Goal: Navigation & Orientation: Find specific page/section

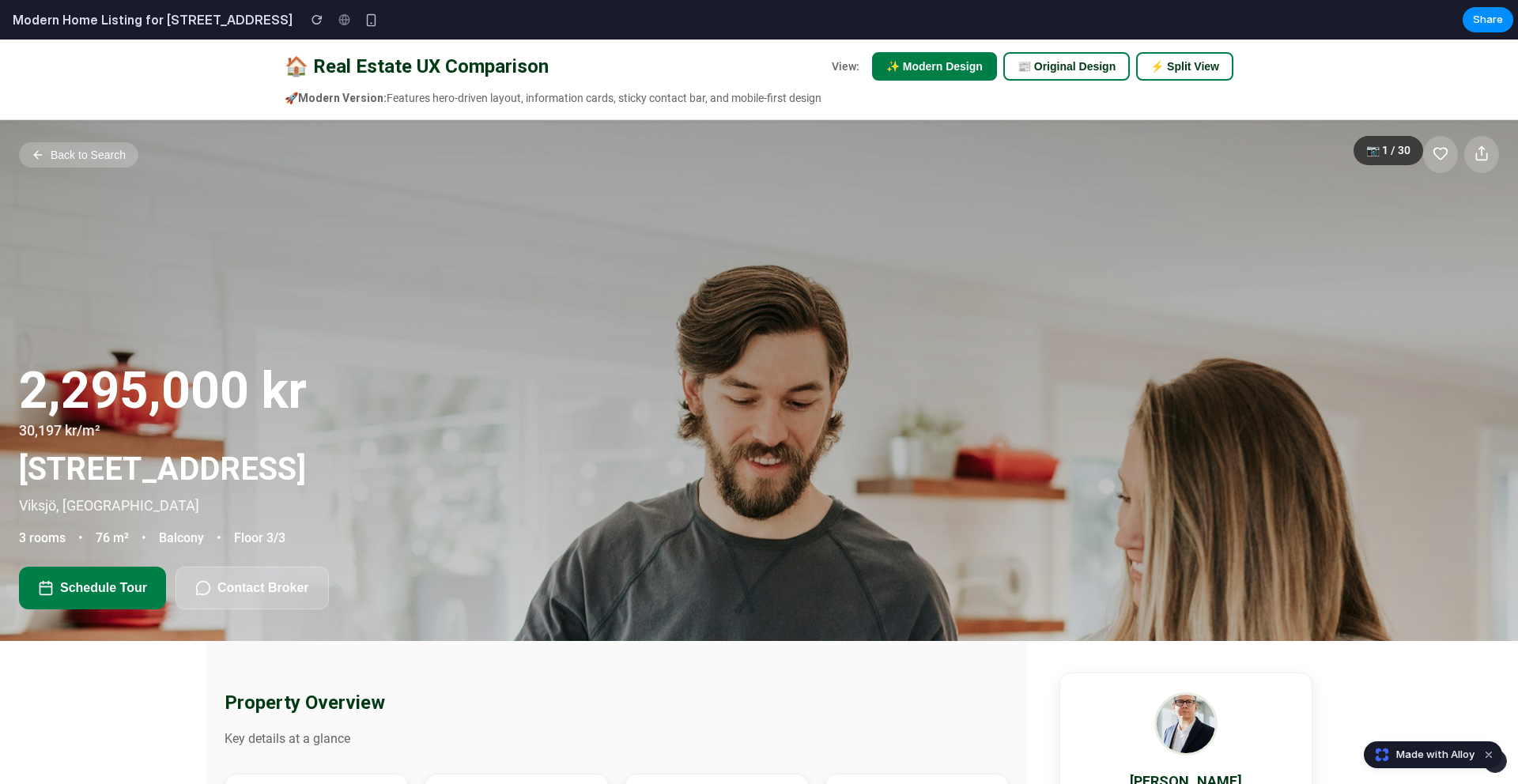
click at [1032, 70] on button "📰 Original Design" at bounding box center [1067, 67] width 126 height 29
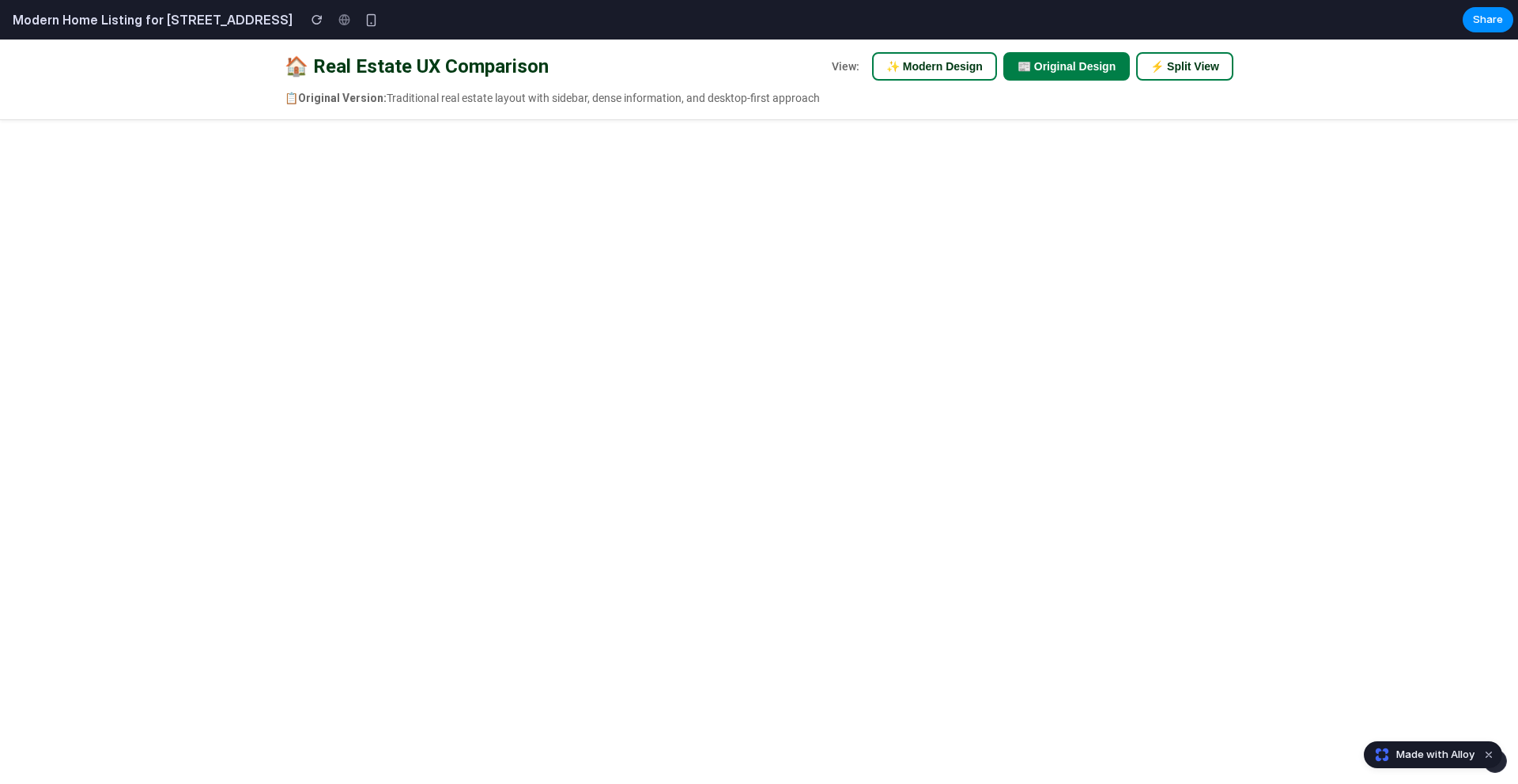
click at [1201, 54] on button "⚡ Split View" at bounding box center [1185, 67] width 97 height 29
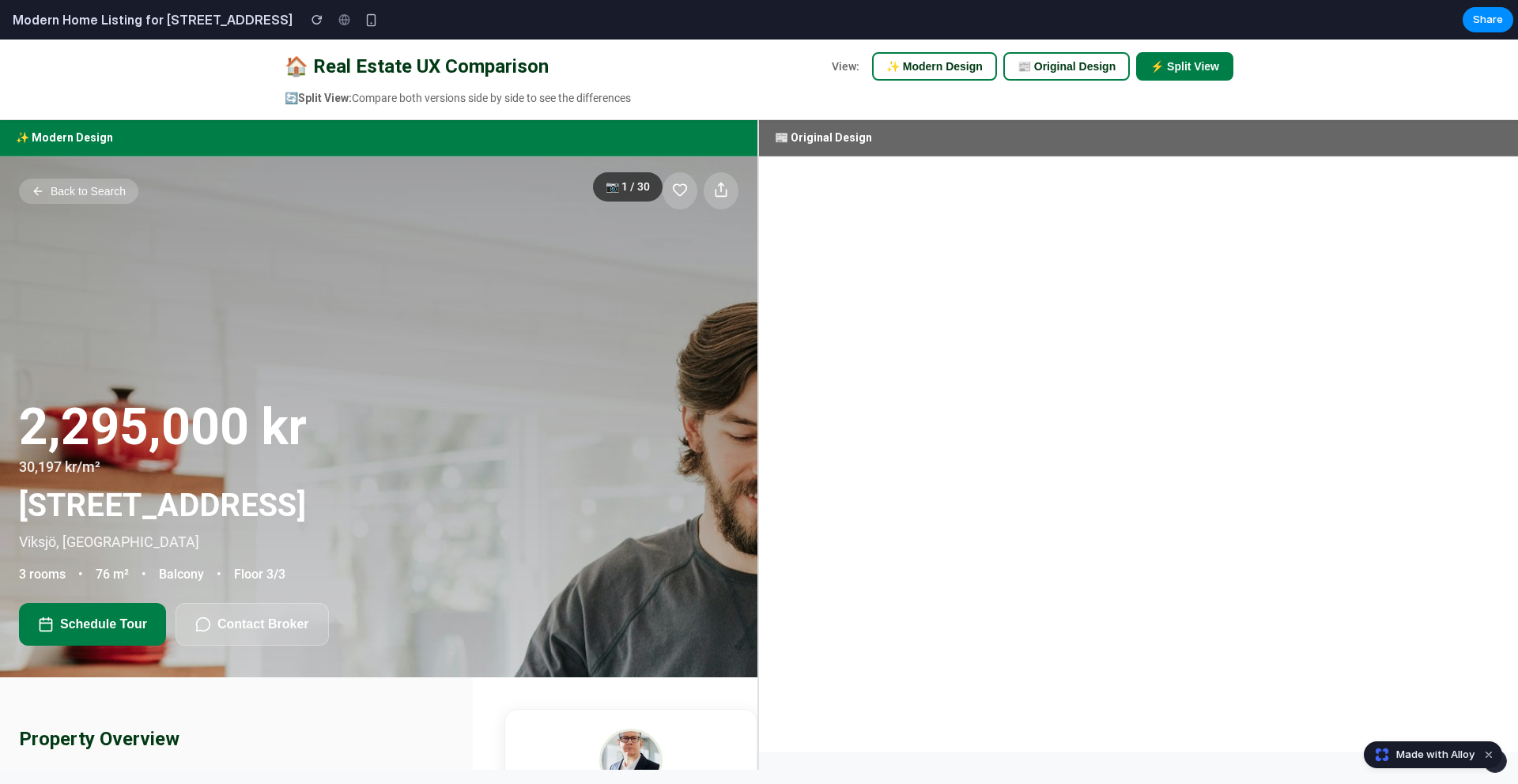
click at [922, 78] on button "✨ Modern Design" at bounding box center [934, 67] width 125 height 29
